Goal: Obtain resource: Obtain resource

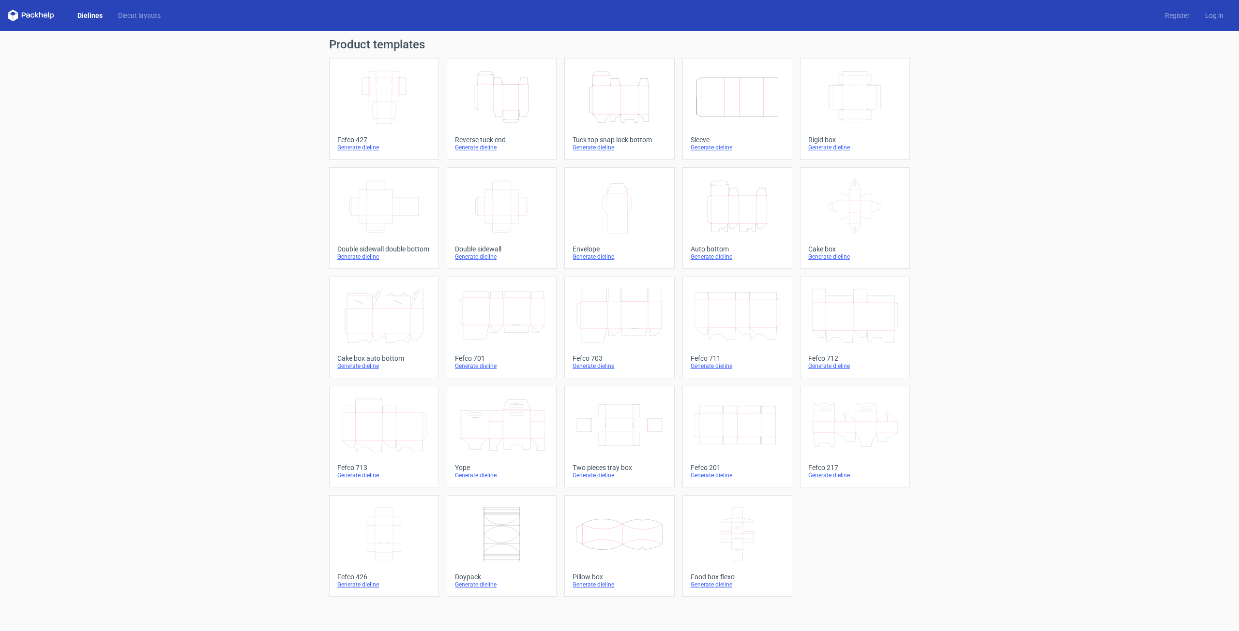
click at [504, 103] on icon "Height Depth Width" at bounding box center [502, 97] width 86 height 54
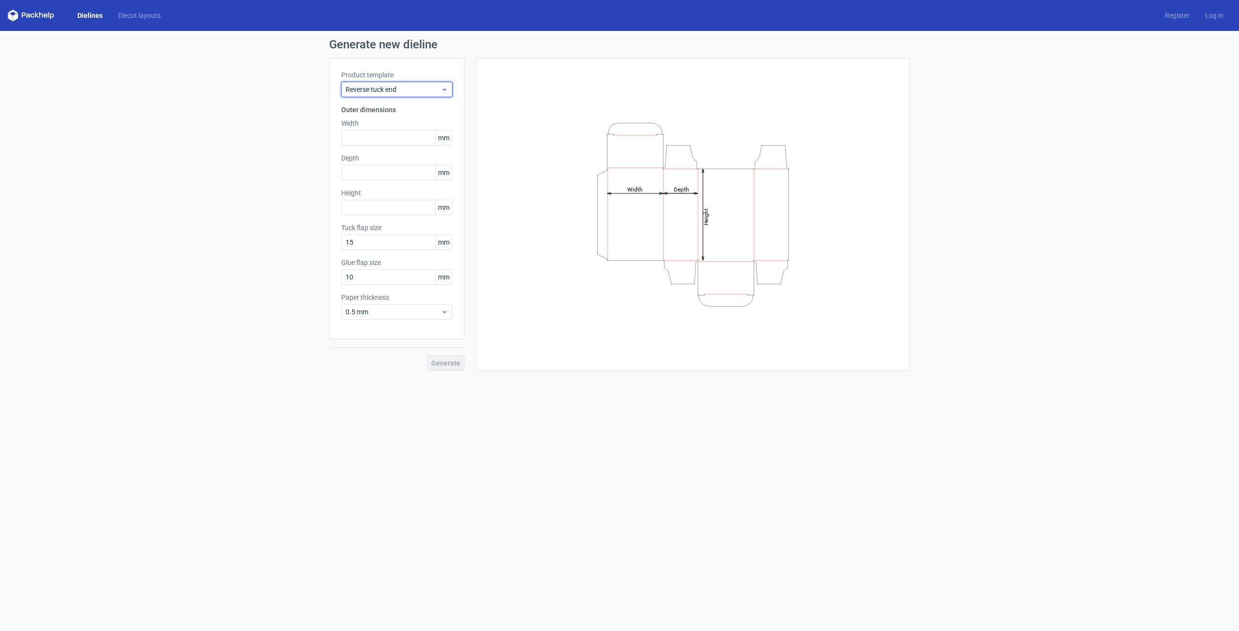
click at [419, 90] on span "Reverse tuck end" at bounding box center [392, 90] width 95 height 10
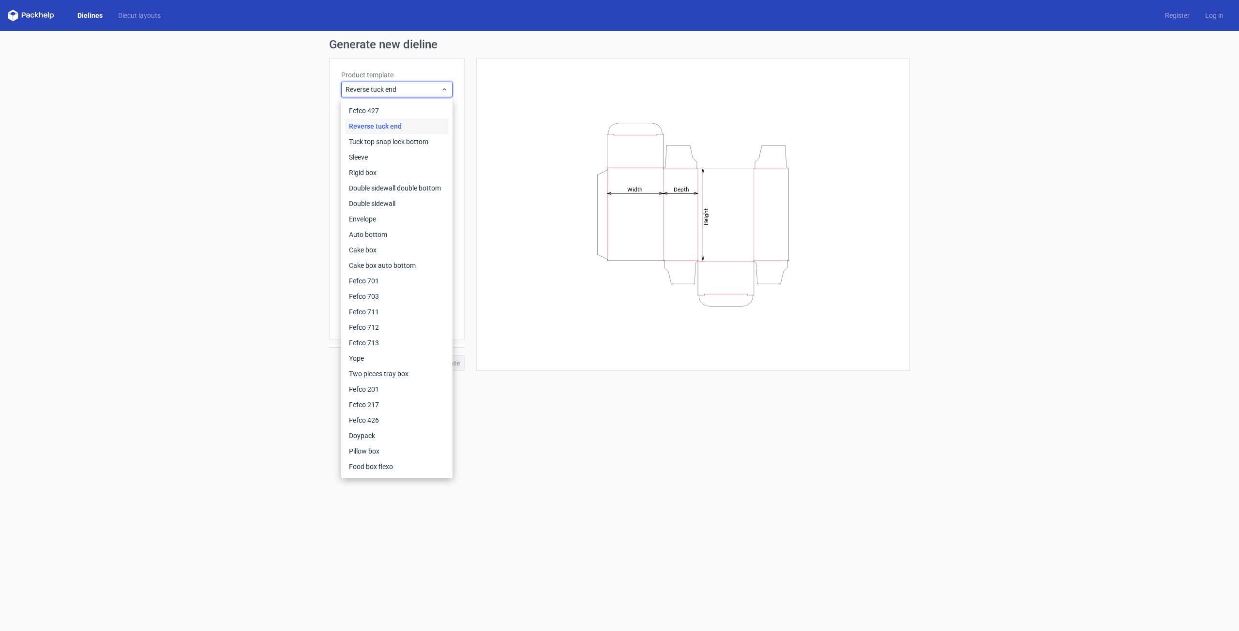
click at [509, 128] on div "Height Depth Width" at bounding box center [692, 214] width 409 height 289
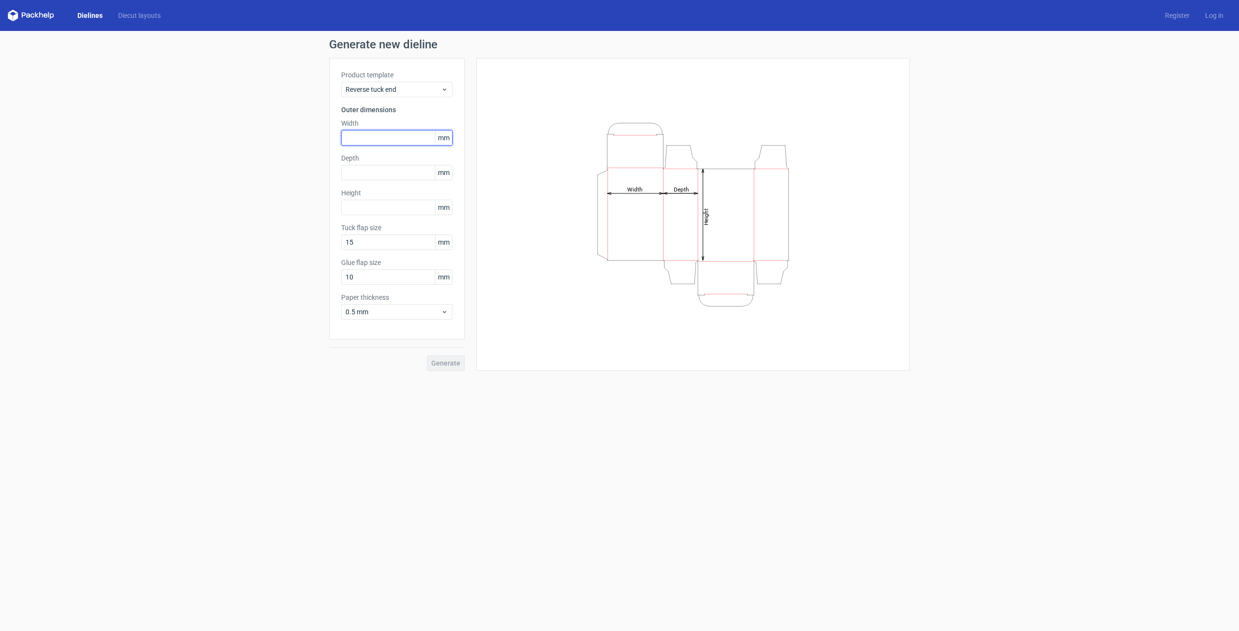
click at [372, 138] on input "text" at bounding box center [396, 137] width 111 height 15
type input "35"
click at [389, 180] on input "text" at bounding box center [396, 172] width 111 height 15
click at [399, 208] on input "text" at bounding box center [396, 207] width 111 height 15
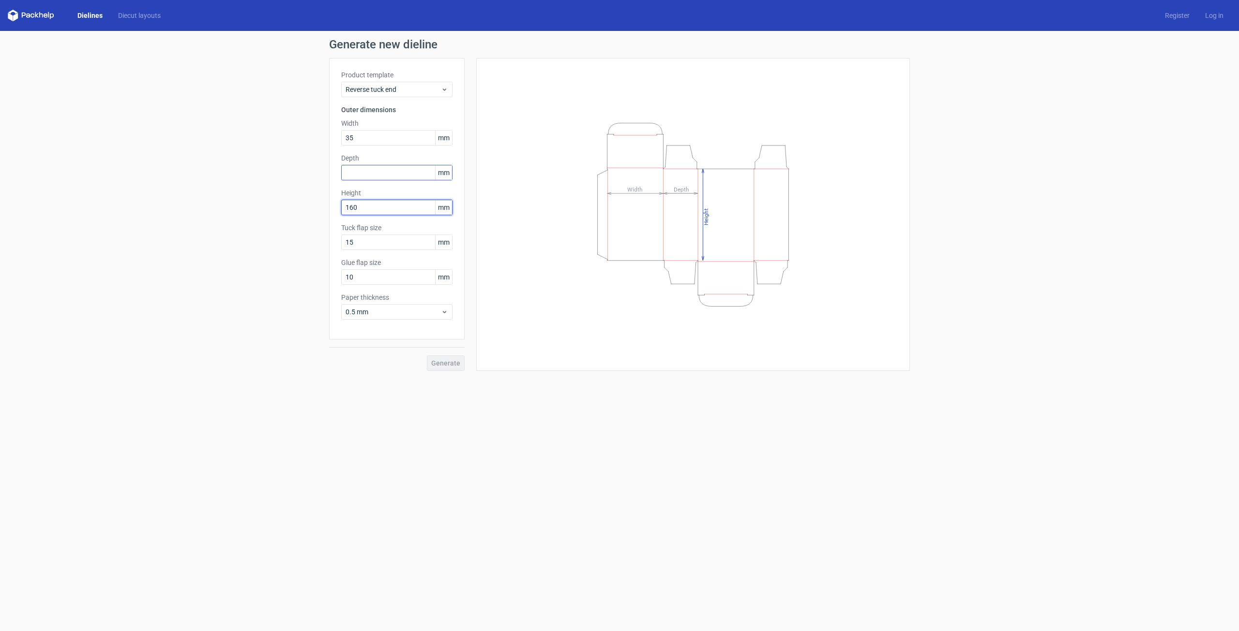
type input "160"
click at [376, 174] on input "text" at bounding box center [396, 172] width 111 height 15
type input "35"
click at [405, 307] on span "0.5 mm" at bounding box center [392, 312] width 95 height 10
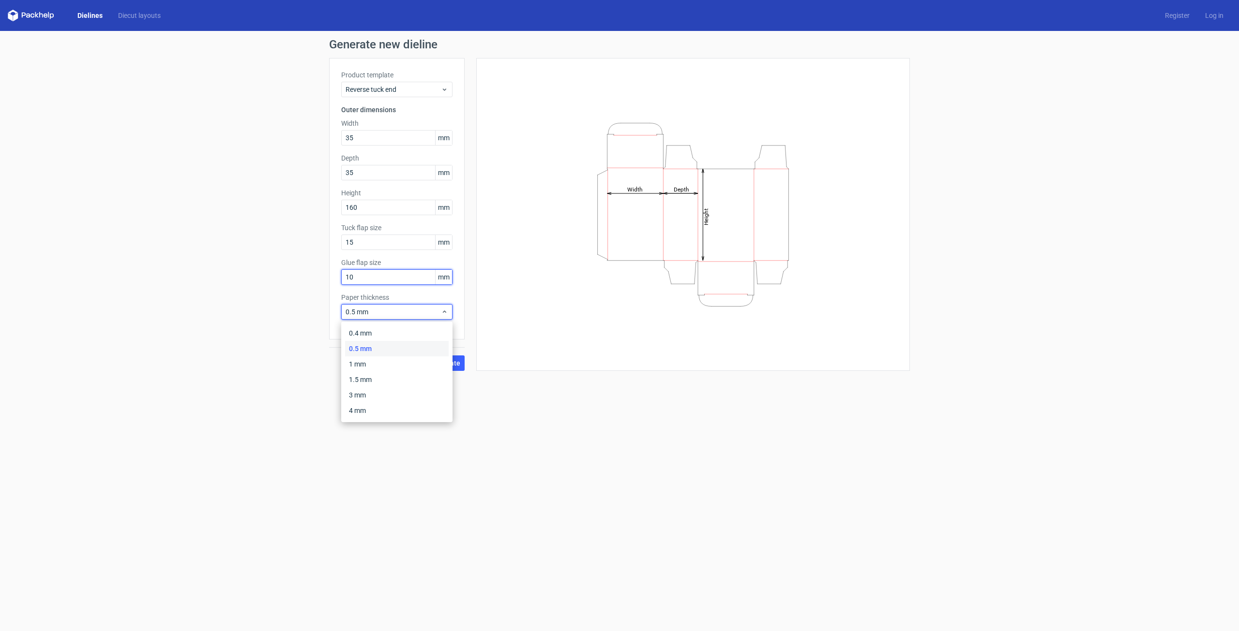
drag, startPoint x: 382, startPoint y: 281, endPoint x: 282, endPoint y: 284, distance: 100.2
click at [282, 285] on div "Generate new dieline Product template Reverse tuck end Outer dimensions Width 3…" at bounding box center [619, 205] width 1239 height 348
type input "15"
click at [456, 364] on span "Generate" at bounding box center [445, 363] width 29 height 7
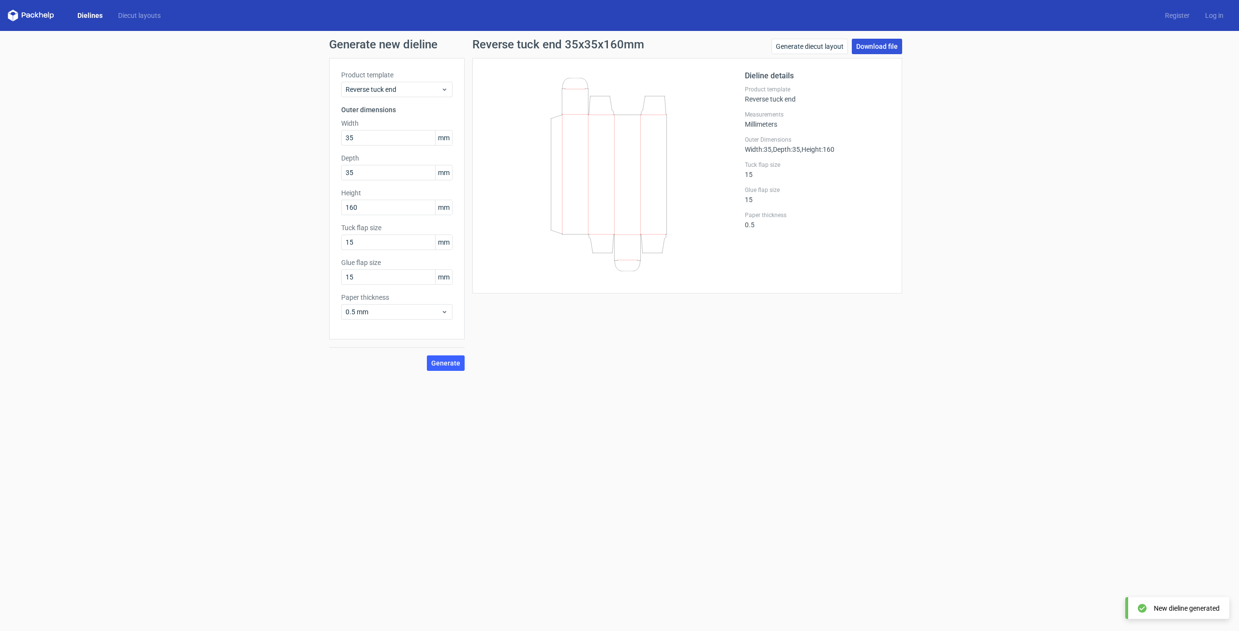
click at [865, 43] on link "Download file" at bounding box center [877, 46] width 50 height 15
